Goal: Task Accomplishment & Management: Manage account settings

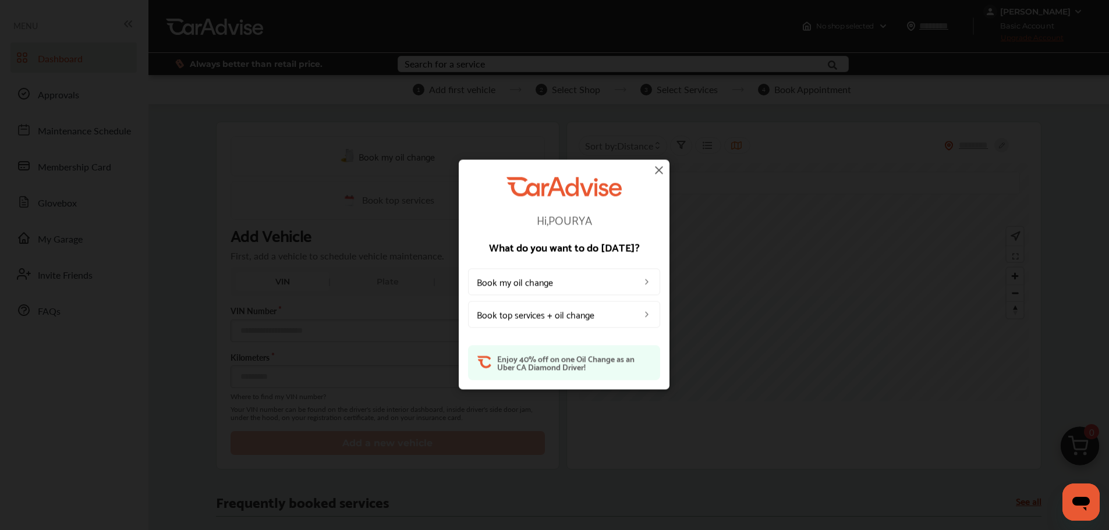
click at [654, 172] on img at bounding box center [659, 170] width 14 height 14
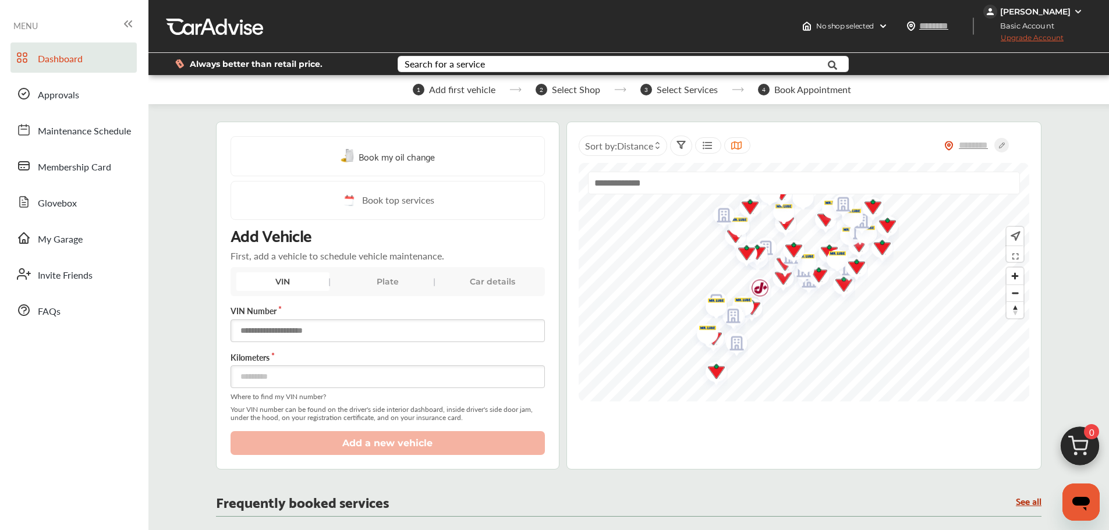
click at [284, 329] on input "text" at bounding box center [388, 331] width 314 height 23
click at [90, 232] on link "My Garage" at bounding box center [73, 238] width 126 height 30
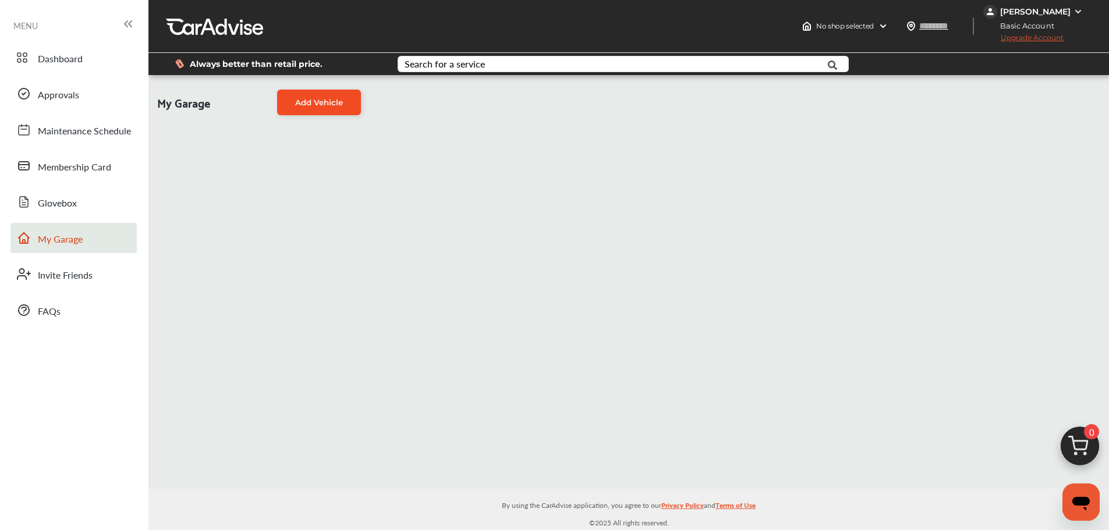
click at [317, 109] on link "Add Vehicle" at bounding box center [319, 103] width 84 height 26
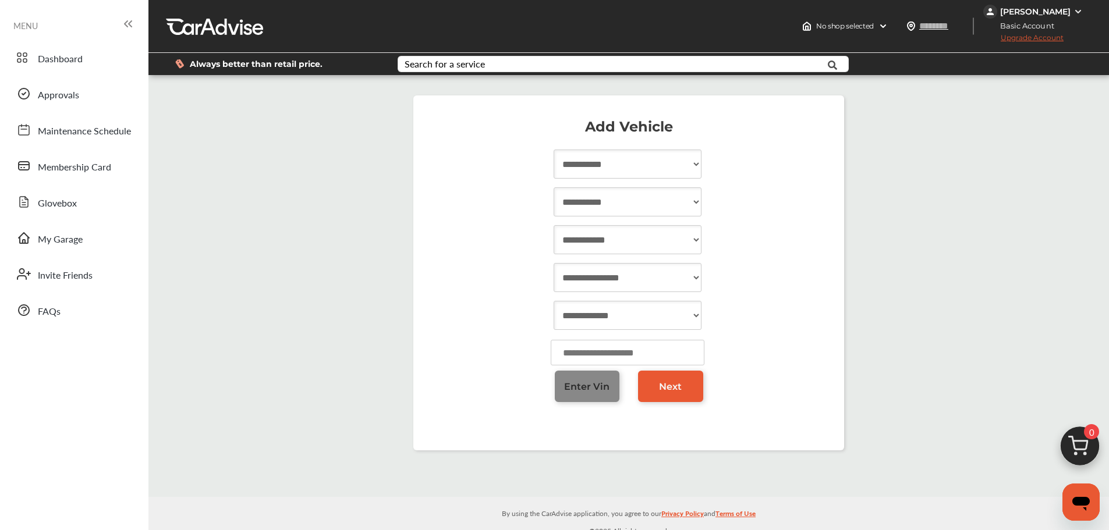
click at [592, 386] on span "Enter Vin" at bounding box center [586, 386] width 45 height 11
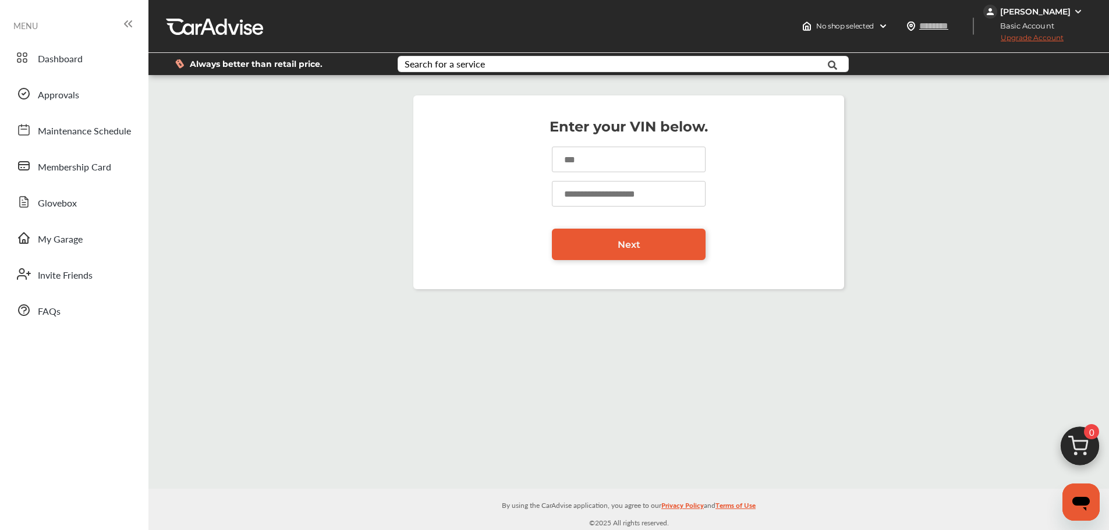
click at [593, 169] on input at bounding box center [629, 160] width 154 height 26
type input "**********"
click at [629, 200] on input "number" at bounding box center [629, 194] width 154 height 26
type input "*****"
click at [657, 250] on link "Next" at bounding box center [629, 244] width 154 height 31
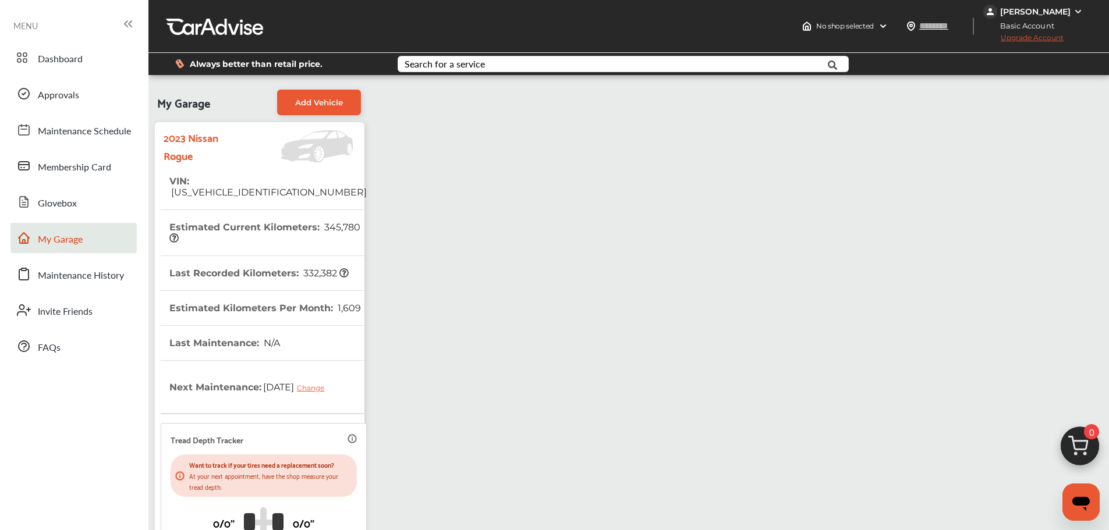
click at [574, 380] on div "My Garage Add Vehicle 2023 Nissan Rogue VIN : [US_VEHICLE_IDENTIFICATION_NUMBER…" at bounding box center [628, 374] width 955 height 581
click at [102, 64] on link "Dashboard" at bounding box center [73, 57] width 126 height 30
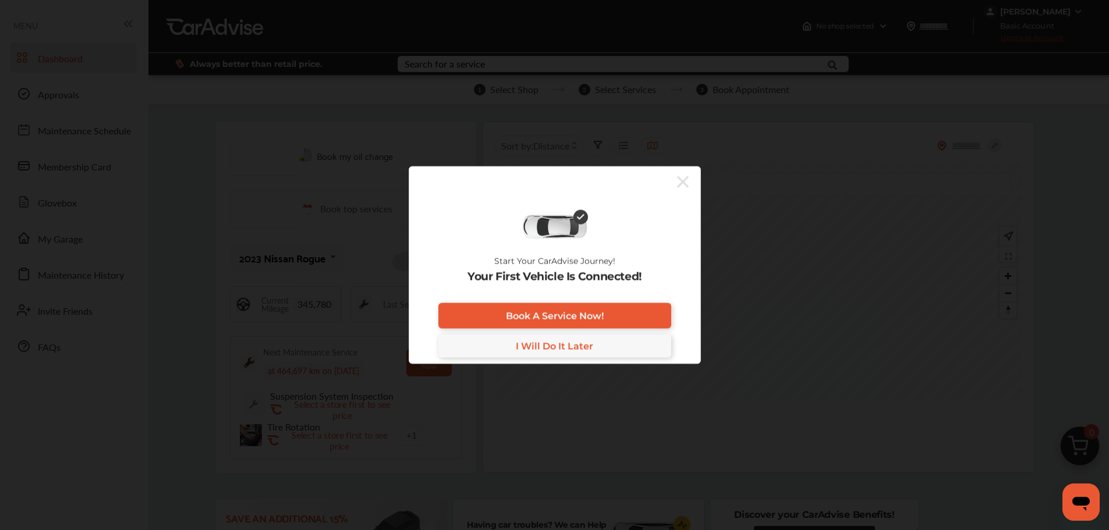
click at [680, 184] on icon at bounding box center [683, 182] width 12 height 12
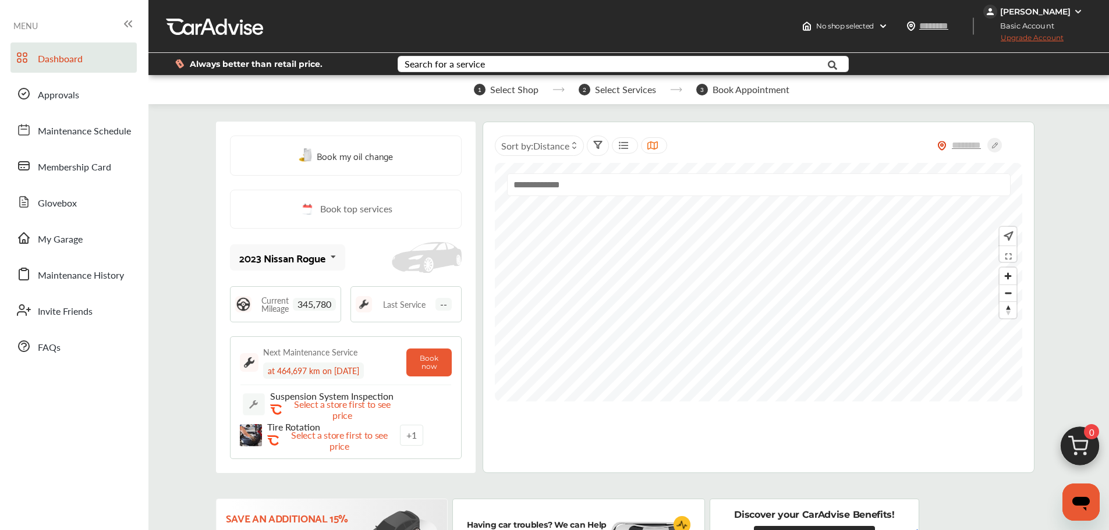
click at [1077, 10] on img at bounding box center [1077, 11] width 9 height 9
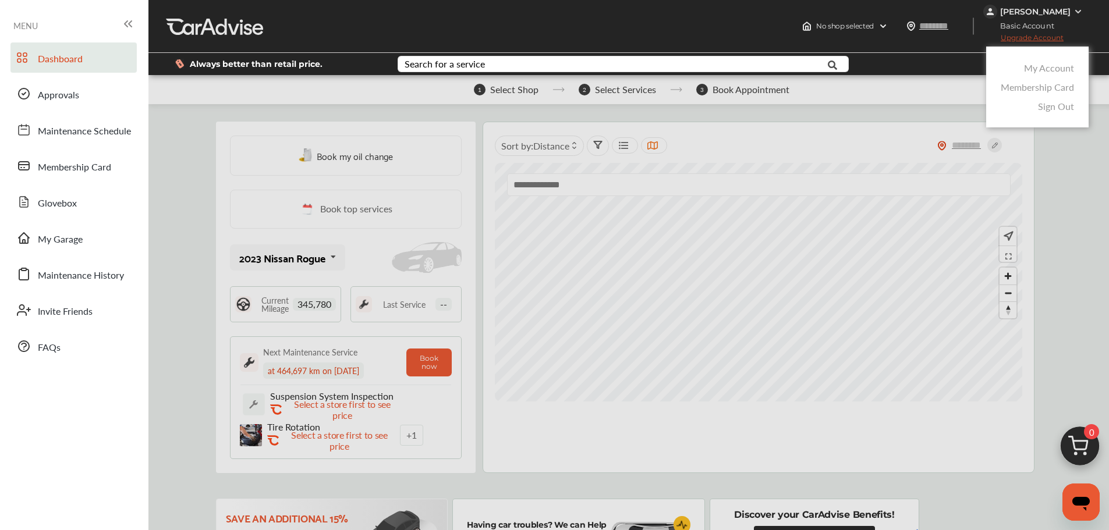
click at [1035, 67] on link "My Account" at bounding box center [1049, 67] width 50 height 13
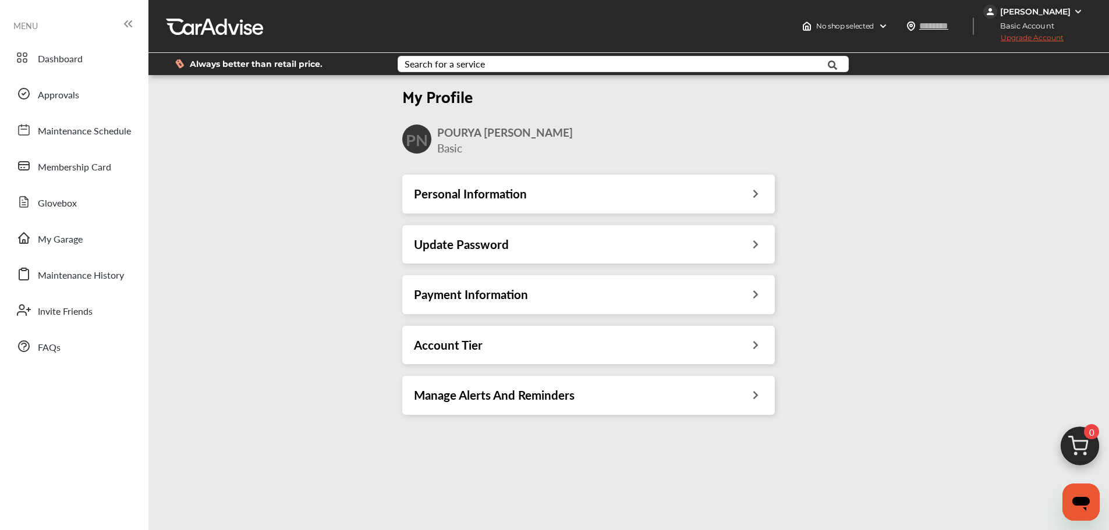
click at [732, 292] on div "Payment Information" at bounding box center [588, 294] width 349 height 15
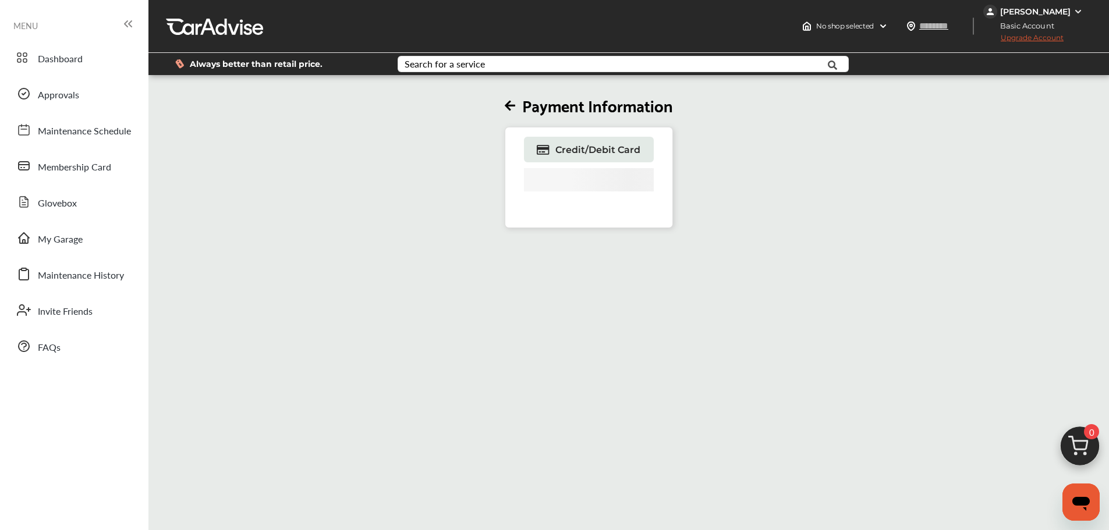
click at [515, 108] on icon at bounding box center [510, 106] width 10 height 12
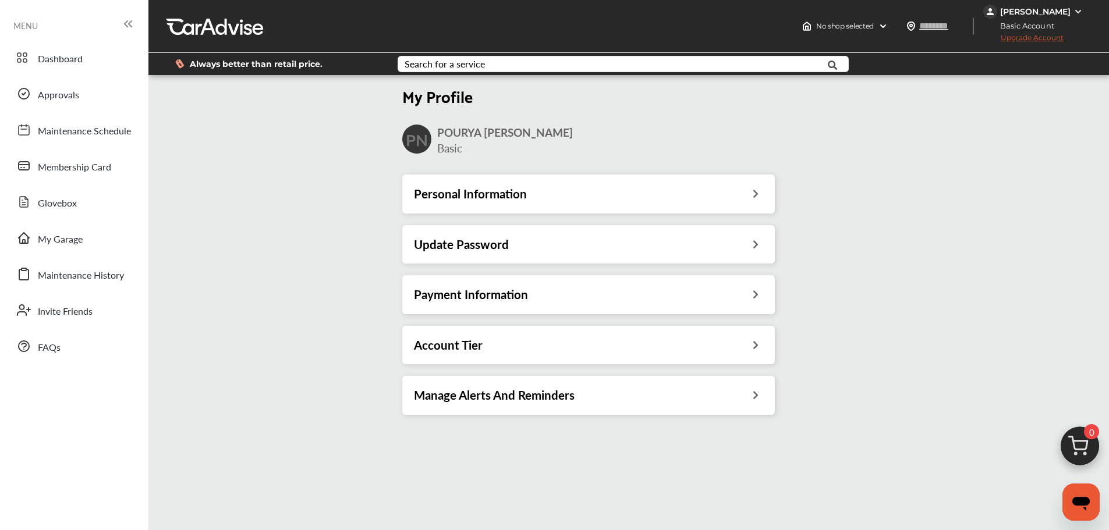
click at [760, 299] on icon at bounding box center [755, 293] width 11 height 12
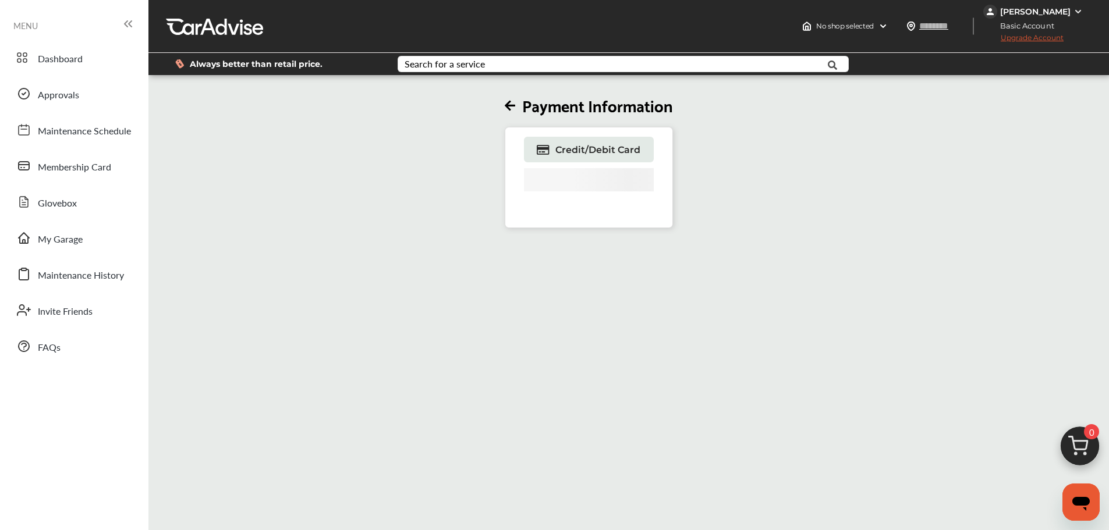
click at [515, 102] on icon at bounding box center [510, 106] width 10 height 12
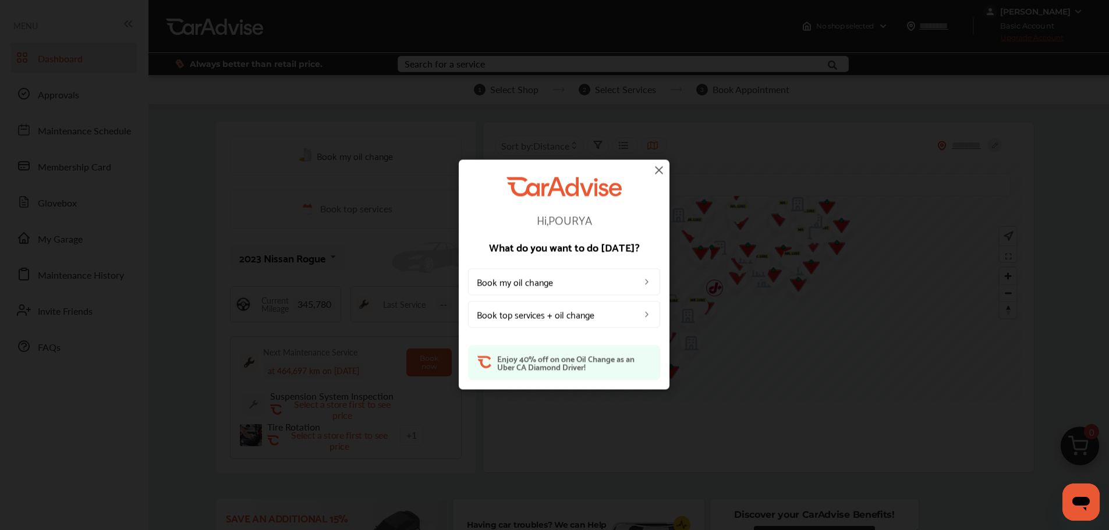
click at [656, 166] on img at bounding box center [659, 170] width 14 height 14
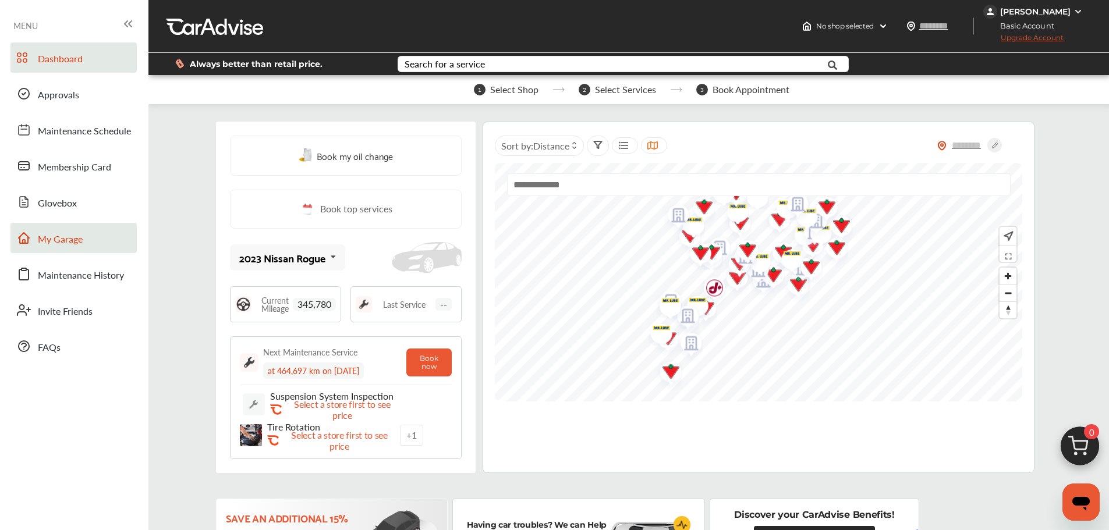
click at [87, 228] on link "My Garage" at bounding box center [73, 238] width 126 height 30
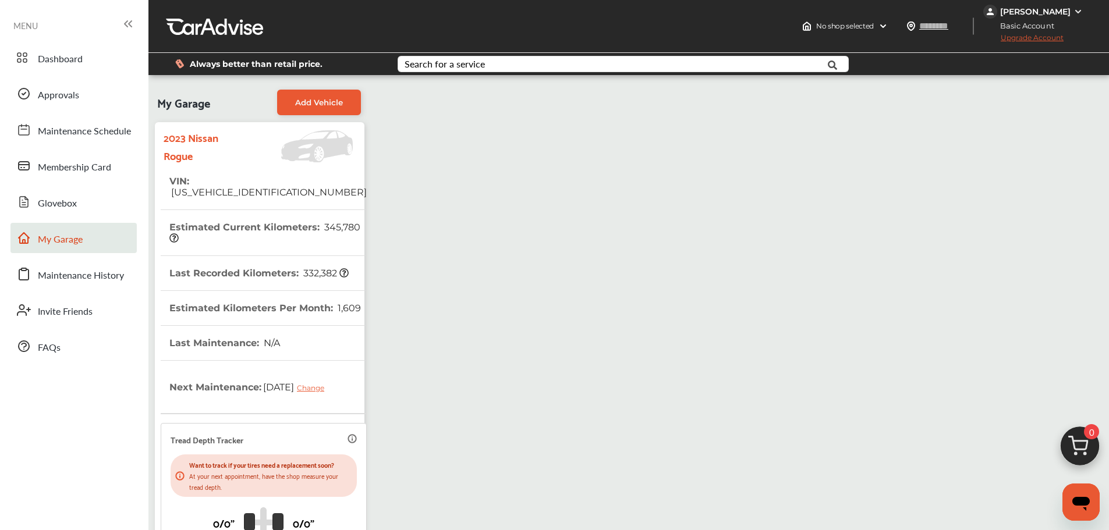
click at [1075, 11] on img at bounding box center [1077, 11] width 9 height 9
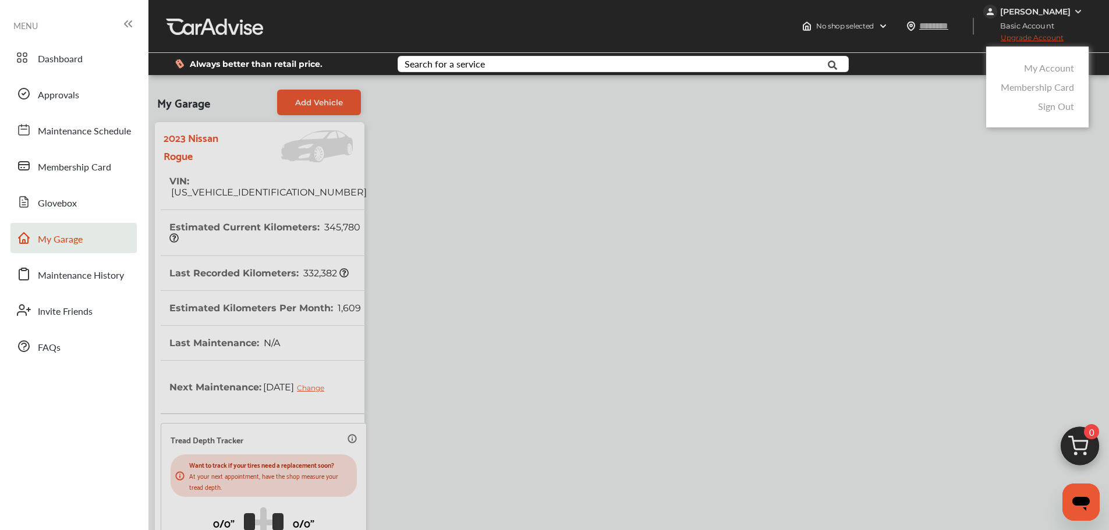
click at [1034, 70] on link "My Account" at bounding box center [1049, 67] width 50 height 13
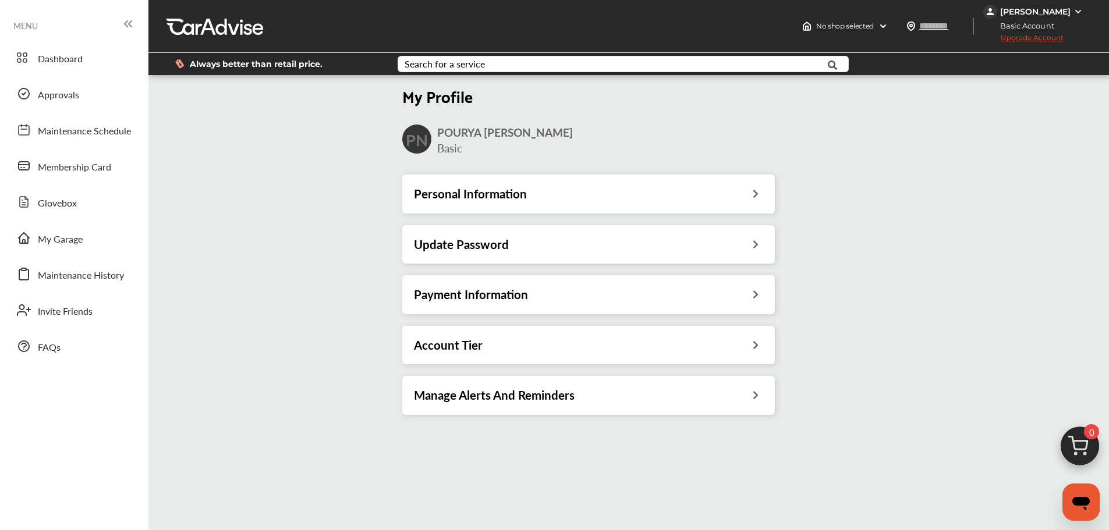
click at [739, 292] on div "Payment Information" at bounding box center [588, 294] width 349 height 15
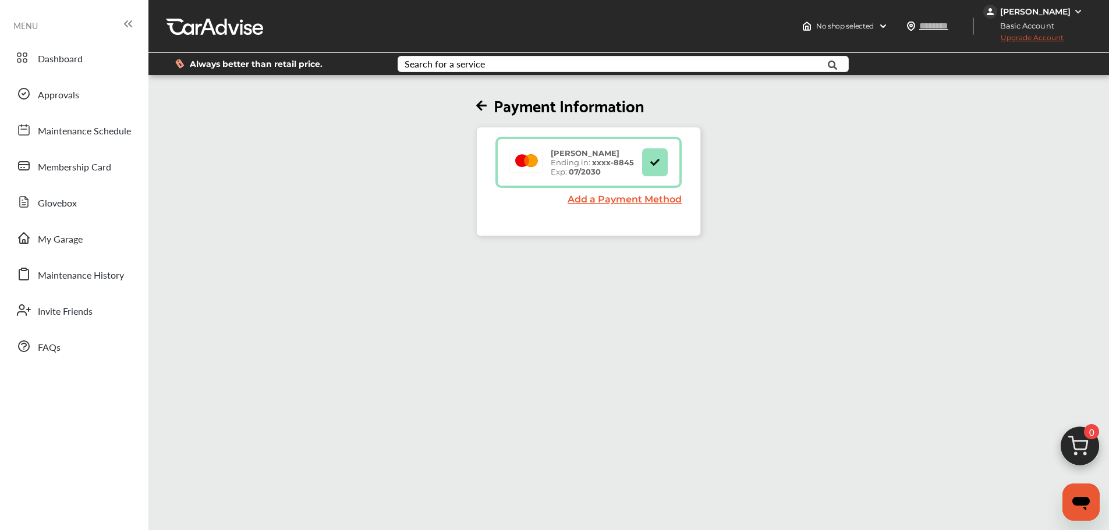
click at [484, 105] on icon at bounding box center [481, 106] width 10 height 12
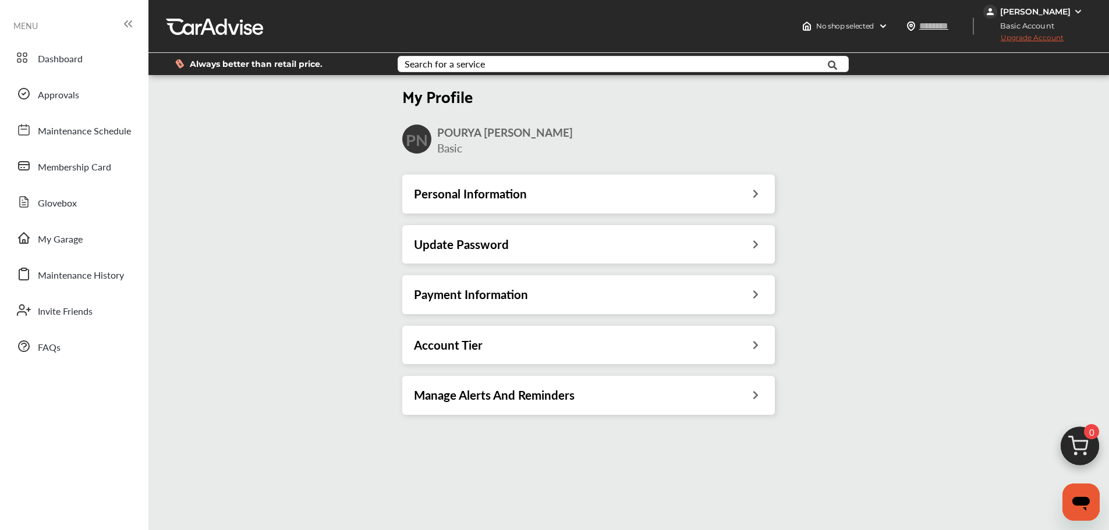
click at [758, 343] on icon at bounding box center [755, 344] width 11 height 12
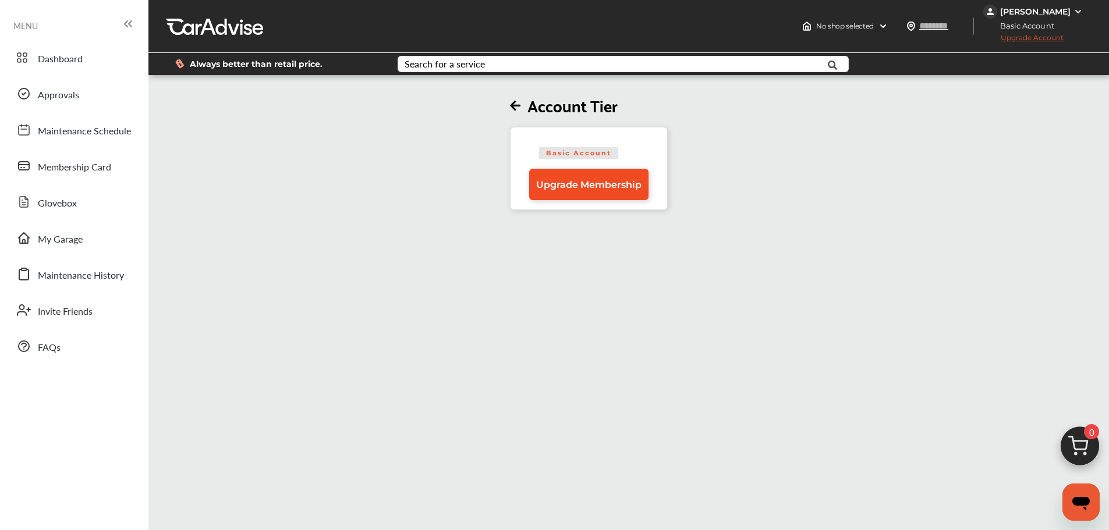
click at [608, 180] on span "Upgrade Membership" at bounding box center [588, 184] width 105 height 11
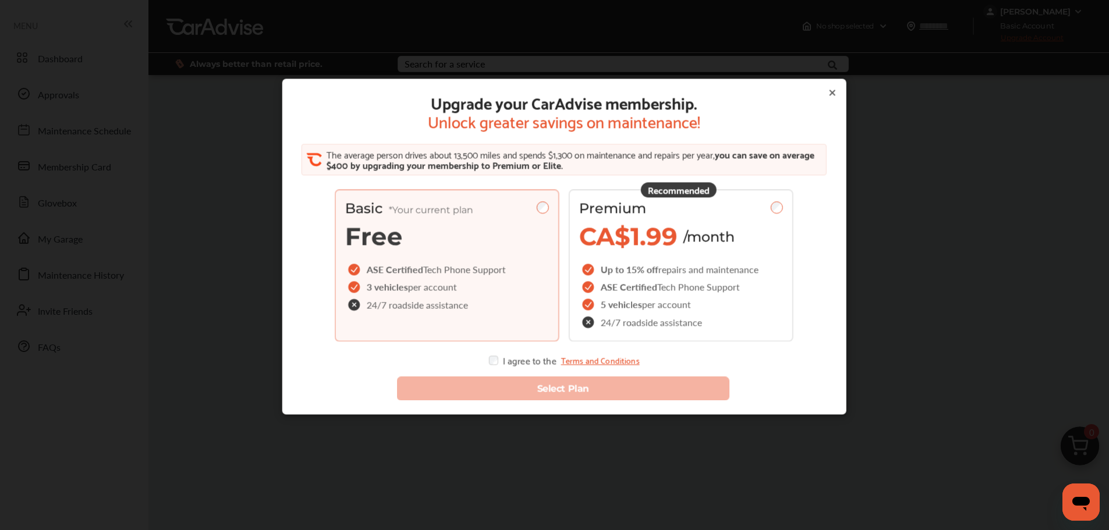
drag, startPoint x: 454, startPoint y: 267, endPoint x: 524, endPoint y: 339, distance: 100.5
click at [455, 267] on span "Tech Phone Support" at bounding box center [464, 269] width 83 height 13
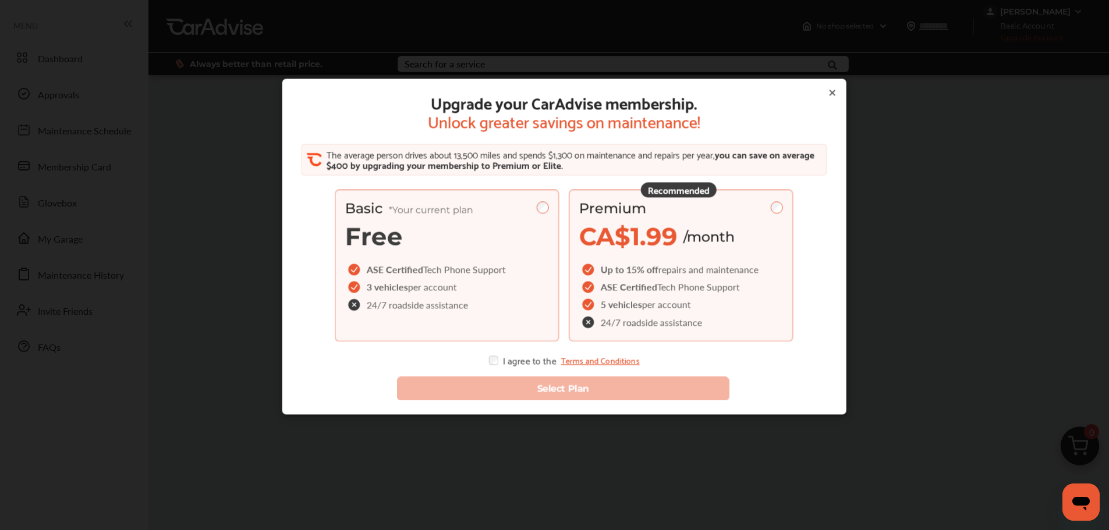
click at [626, 289] on span "ASE Certified" at bounding box center [629, 287] width 56 height 13
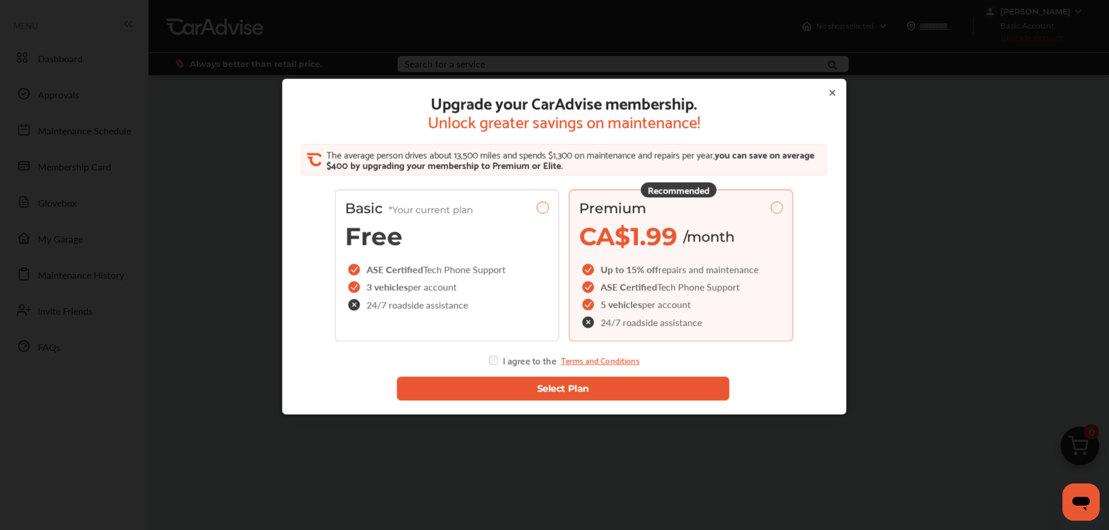
click at [529, 393] on button "Select Plan" at bounding box center [562, 389] width 333 height 24
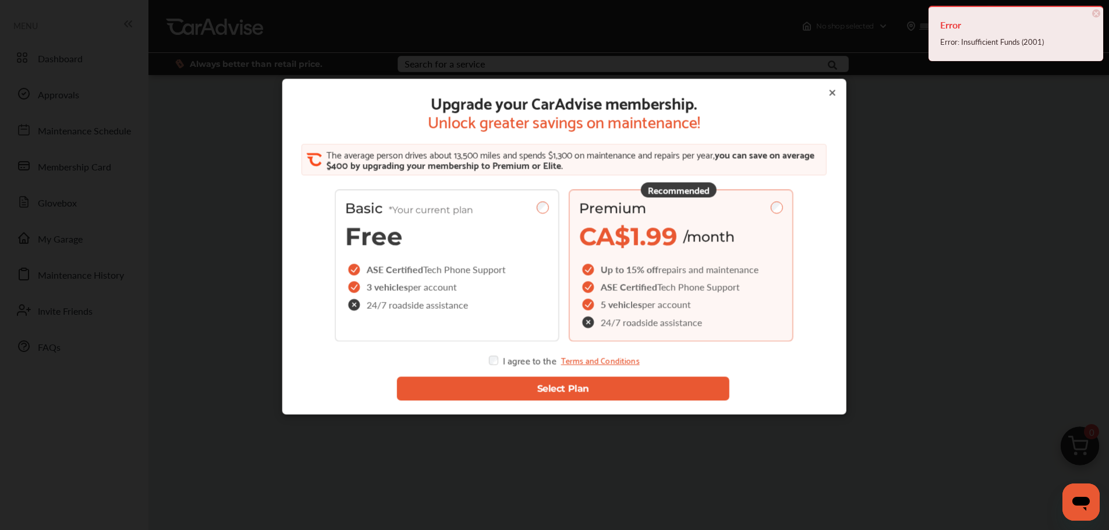
click at [1101, 12] on div "Error Error: Insufficient Funds (2001) × Dismiss" at bounding box center [1016, 33] width 175 height 55
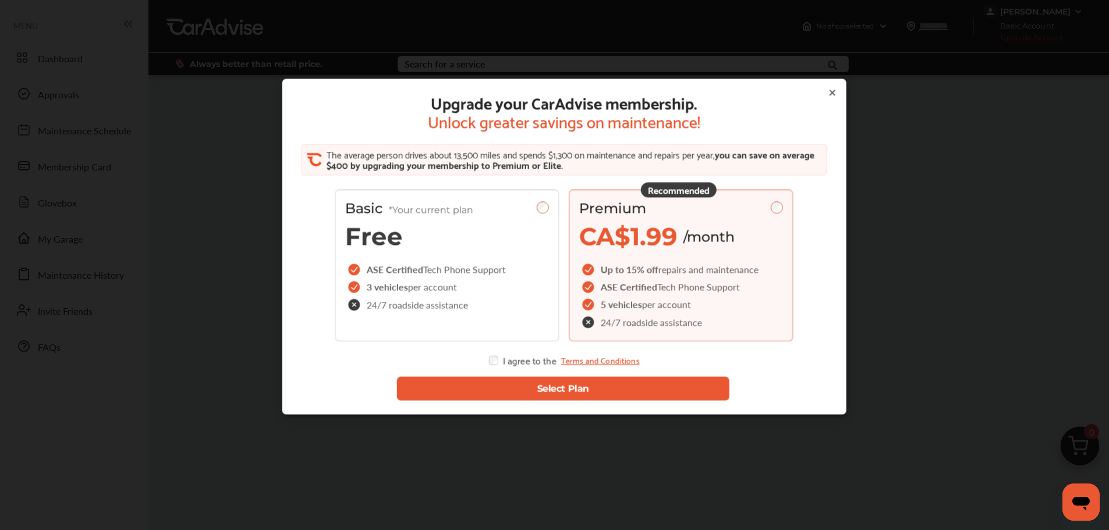
click at [827, 94] on icon at bounding box center [831, 92] width 9 height 9
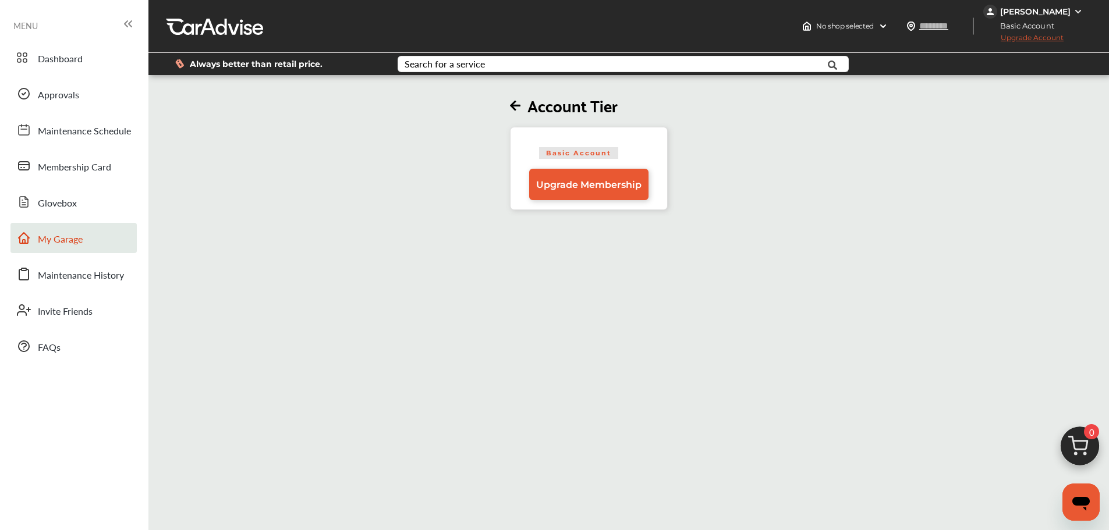
click at [90, 242] on link "My Garage" at bounding box center [73, 238] width 126 height 30
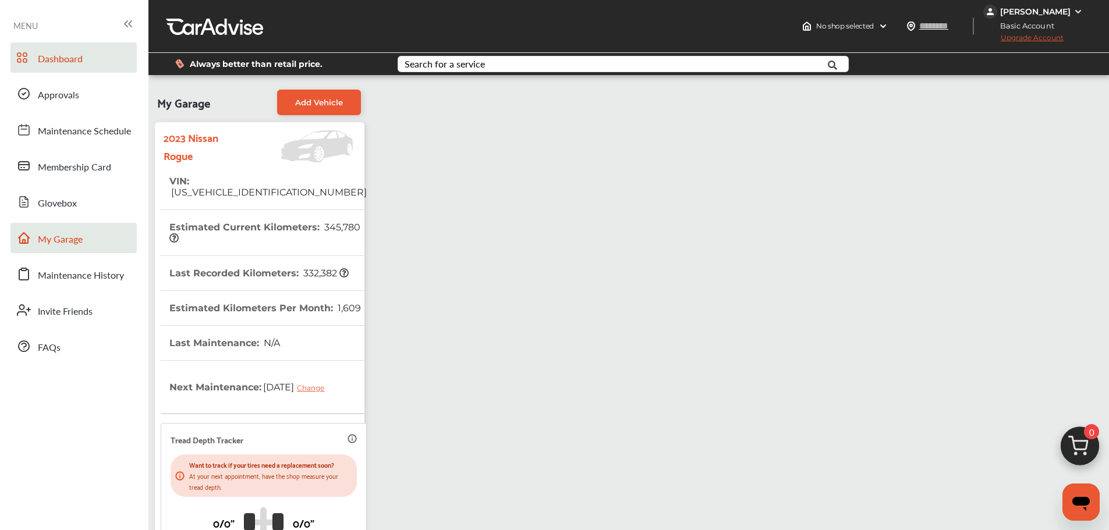
click at [91, 69] on link "Dashboard" at bounding box center [73, 57] width 126 height 30
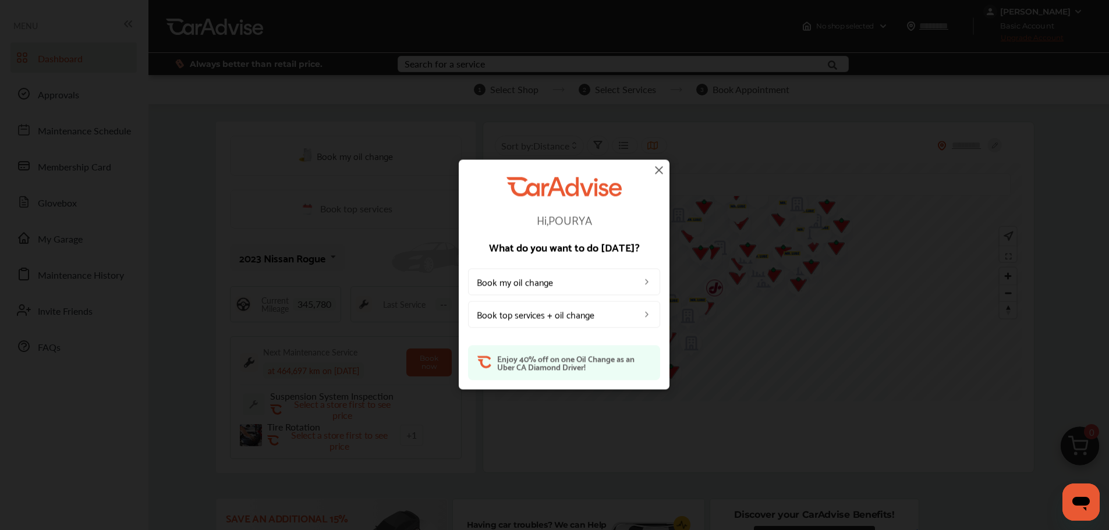
click at [658, 174] on img at bounding box center [659, 170] width 14 height 14
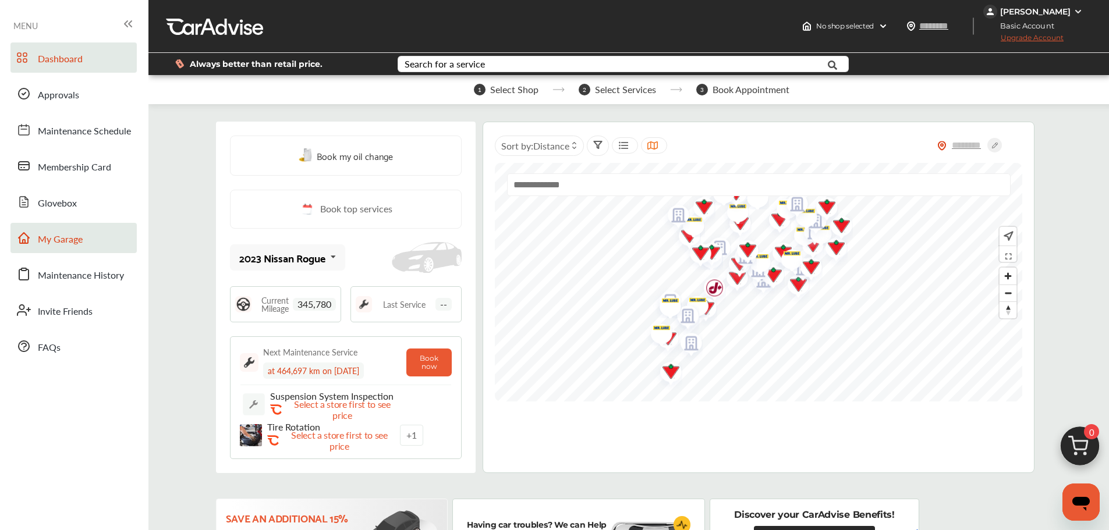
click at [94, 234] on link "My Garage" at bounding box center [73, 238] width 126 height 30
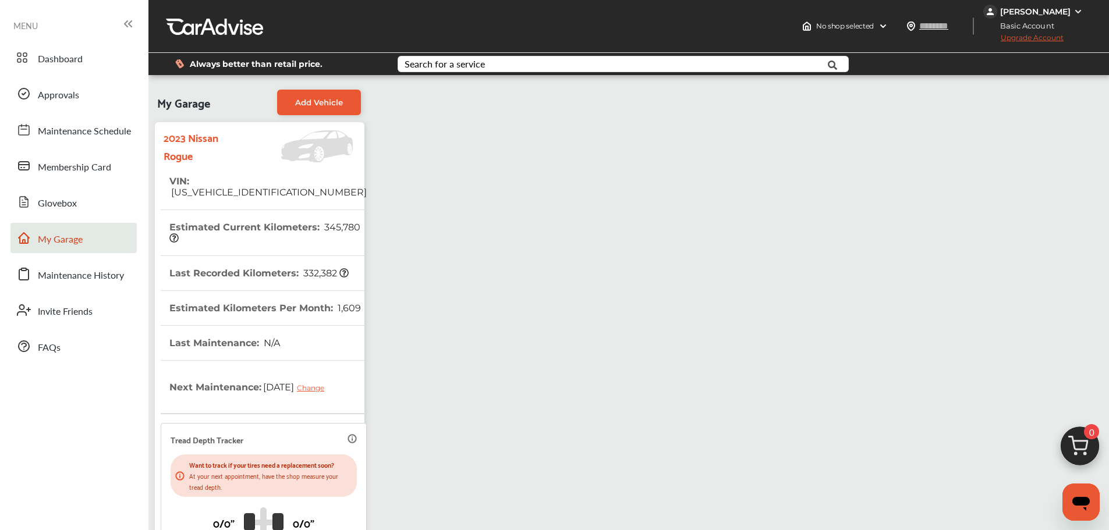
drag, startPoint x: 589, startPoint y: 270, endPoint x: 666, endPoint y: 242, distance: 82.3
click at [593, 270] on div "My Garage Add Vehicle 2023 Nissan Rogue VIN : [US_VEHICLE_IDENTIFICATION_NUMBER…" at bounding box center [628, 374] width 955 height 581
click at [1071, 11] on div "[PERSON_NAME]" at bounding box center [1034, 12] width 102 height 14
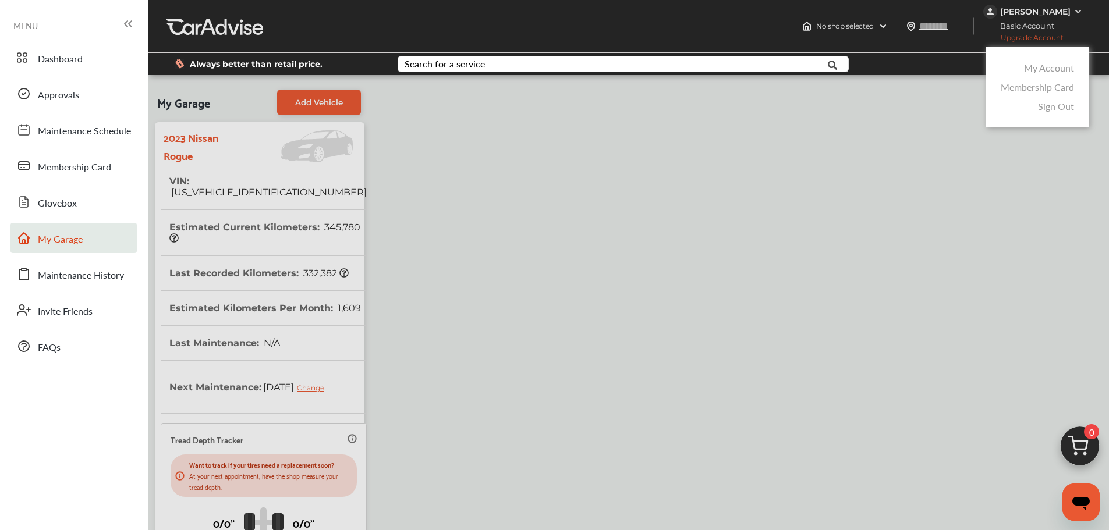
click at [1035, 63] on link "My Account" at bounding box center [1049, 67] width 50 height 13
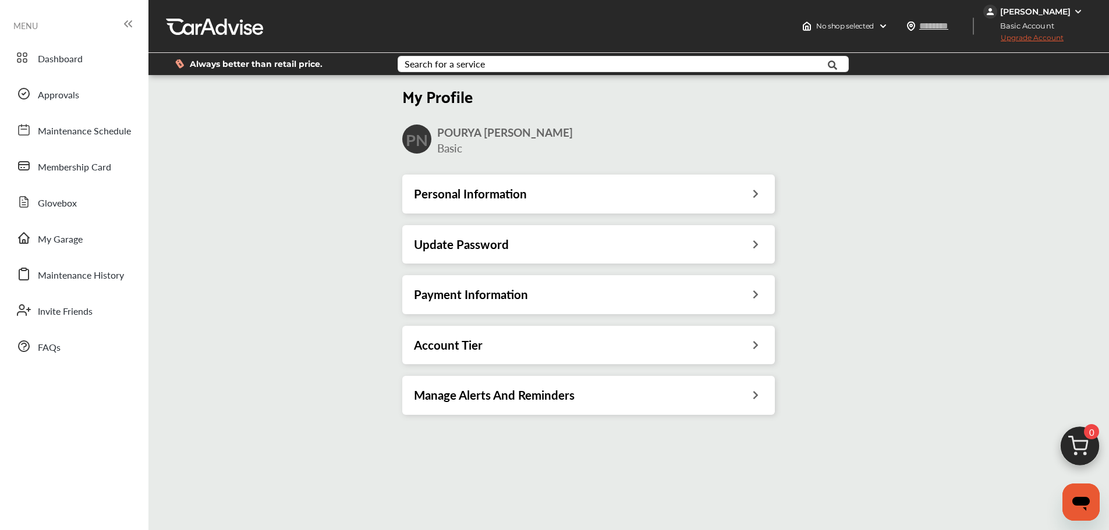
click at [753, 294] on icon at bounding box center [755, 293] width 11 height 12
